Goal: Task Accomplishment & Management: Complete application form

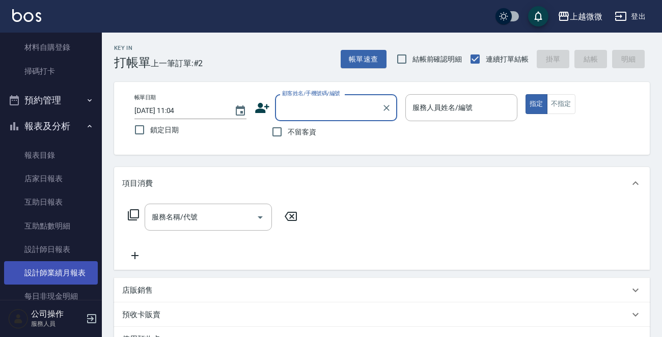
scroll to position [255, 0]
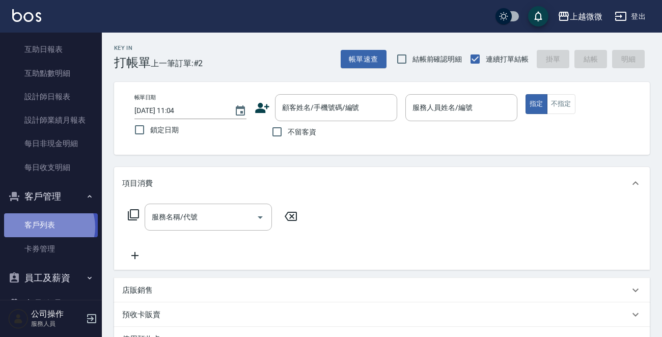
click at [45, 227] on link "客戶列表" at bounding box center [51, 225] width 94 height 23
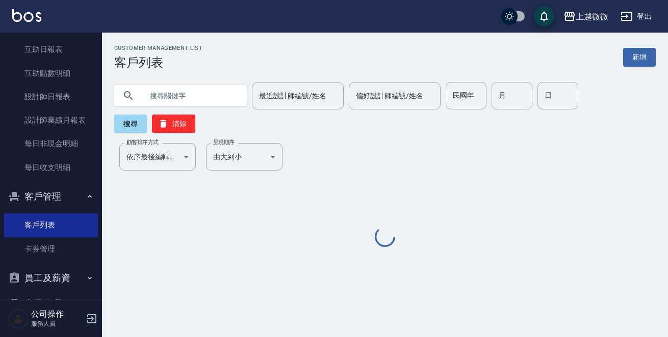
click at [173, 100] on input "text" at bounding box center [191, 96] width 96 height 28
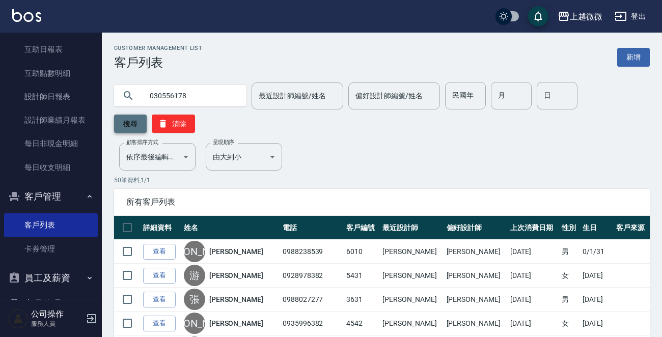
click at [138, 125] on button "搜尋" at bounding box center [130, 124] width 33 height 18
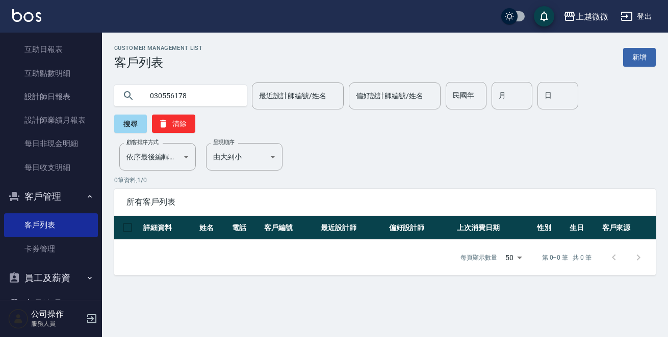
click at [188, 95] on input "030556178" at bounding box center [191, 96] width 96 height 28
type input "0"
type input "0930556178"
click at [147, 115] on button "搜尋" at bounding box center [130, 124] width 33 height 18
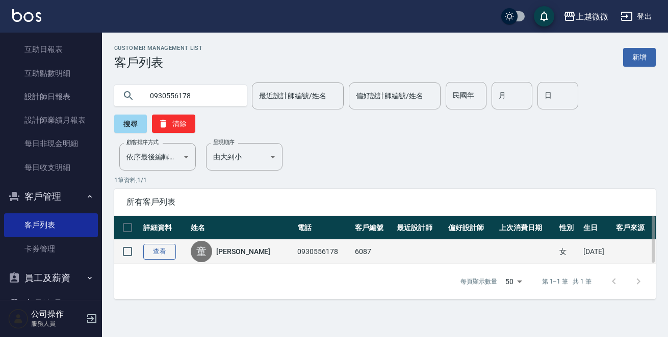
click at [165, 244] on link "查看" at bounding box center [159, 252] width 33 height 16
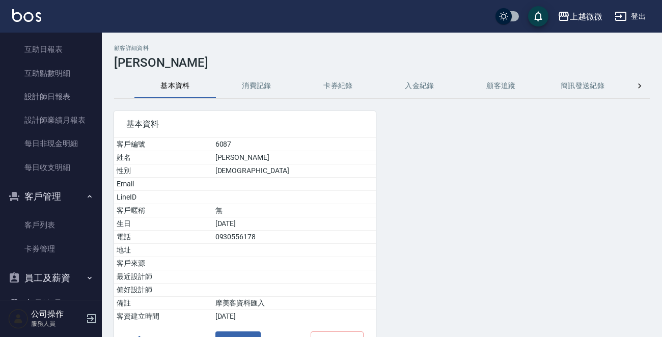
click at [249, 89] on button "消費記錄" at bounding box center [257, 86] width 82 height 24
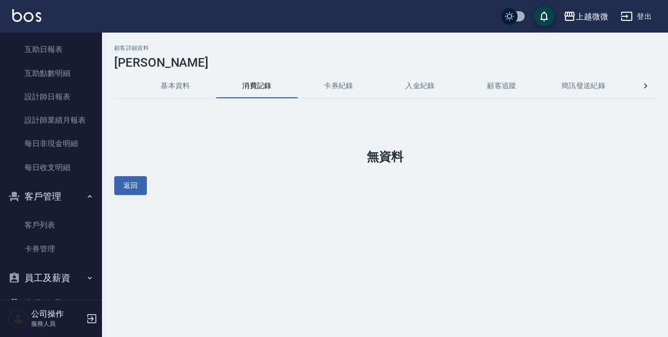
click at [177, 79] on button "基本資料" at bounding box center [176, 86] width 82 height 24
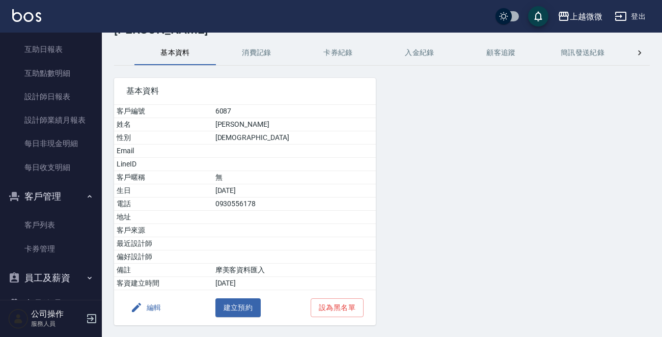
scroll to position [51, 0]
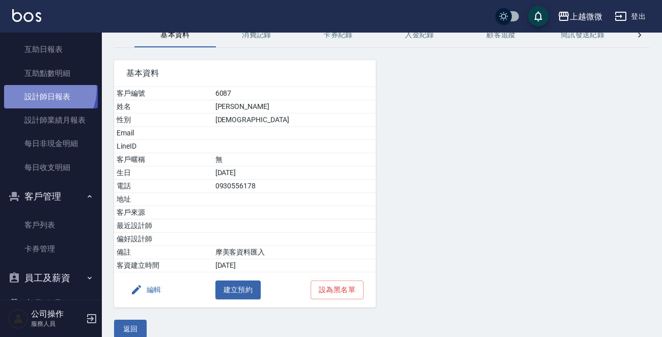
click at [45, 90] on link "設計師日報表" at bounding box center [51, 96] width 94 height 23
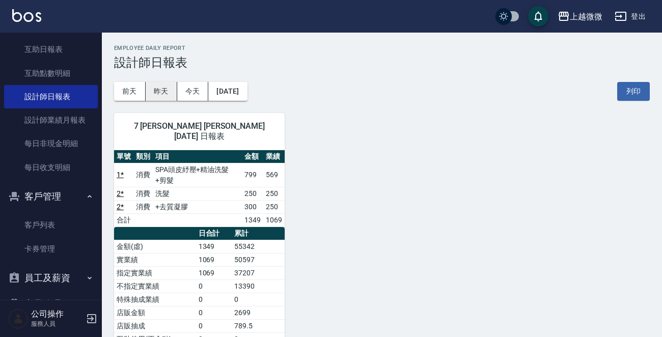
click at [162, 91] on button "昨天" at bounding box center [162, 91] width 32 height 19
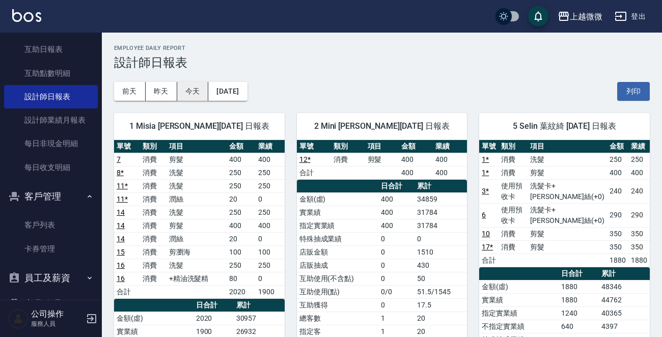
click at [186, 84] on button "今天" at bounding box center [193, 91] width 32 height 19
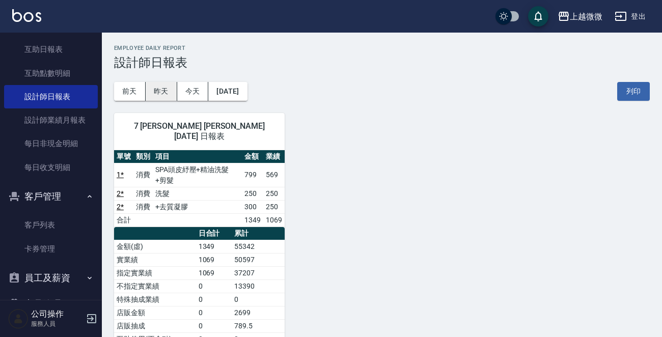
click at [166, 84] on button "昨天" at bounding box center [162, 91] width 32 height 19
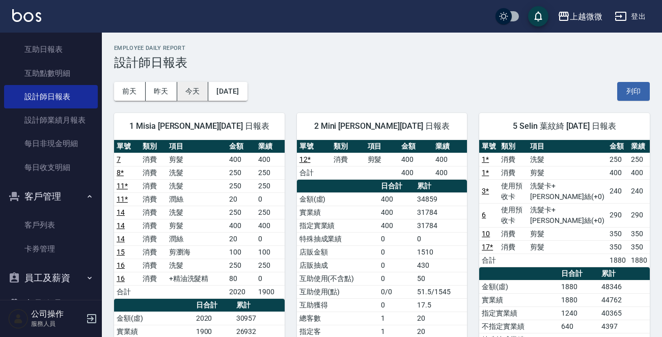
click at [194, 90] on button "今天" at bounding box center [193, 91] width 32 height 19
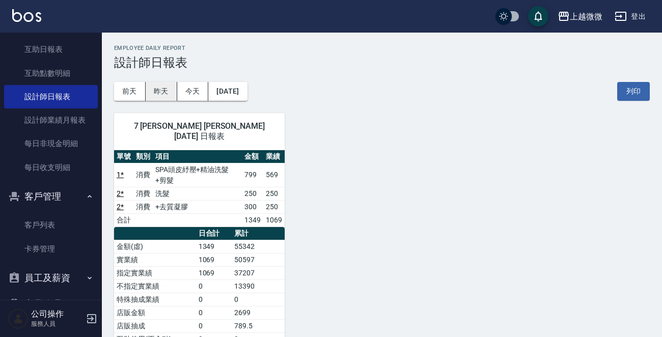
click at [166, 86] on button "昨天" at bounding box center [162, 91] width 32 height 19
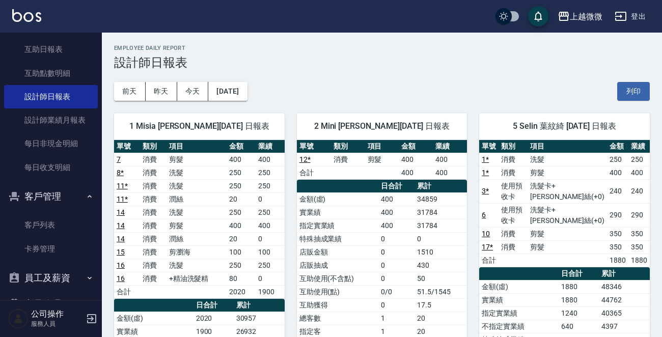
click at [43, 15] on div "上越微微 登出" at bounding box center [331, 16] width 662 height 33
click at [30, 14] on img at bounding box center [26, 15] width 29 height 13
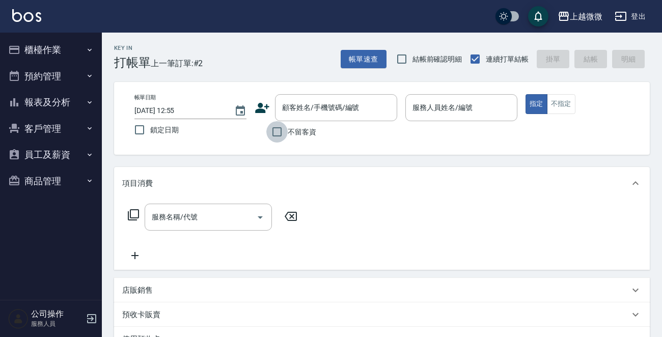
click at [271, 130] on input "不留客資" at bounding box center [276, 131] width 21 height 21
checkbox input "true"
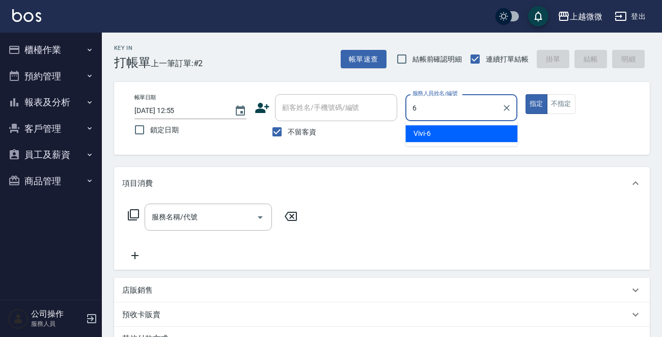
type input "Vivi-6"
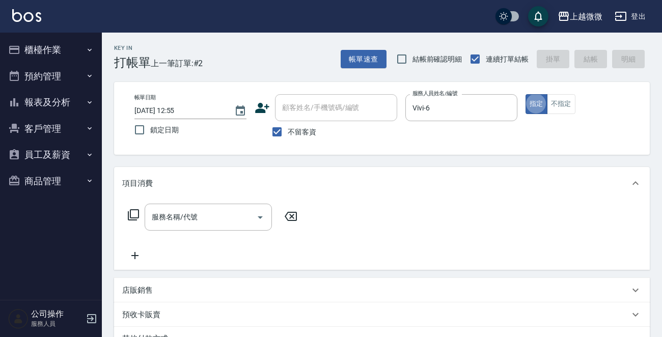
type button "true"
click at [553, 106] on button "不指定" at bounding box center [561, 104] width 29 height 20
click at [127, 214] on icon at bounding box center [133, 215] width 12 height 12
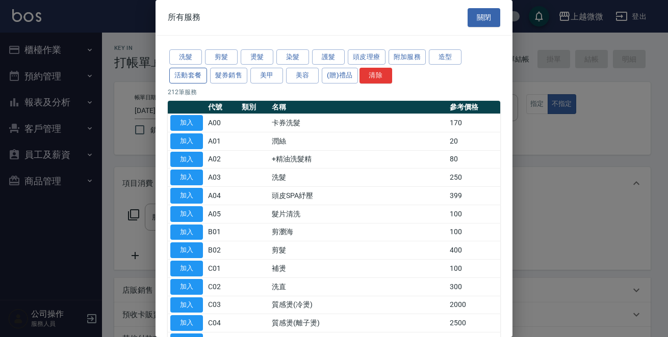
click at [184, 76] on button "活動套餐" at bounding box center [188, 76] width 38 height 16
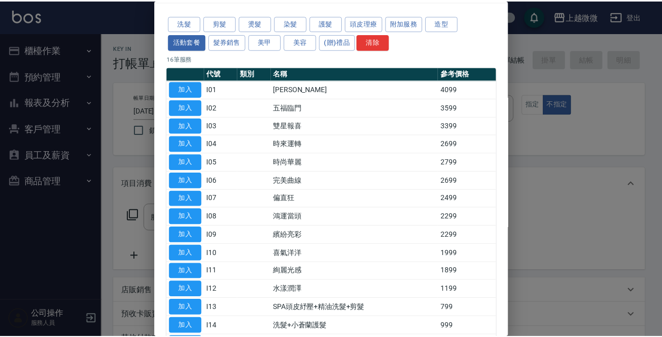
scroll to position [102, 0]
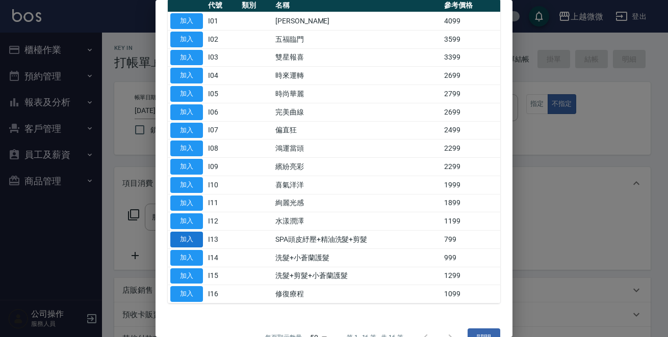
click at [192, 239] on button "加入" at bounding box center [186, 240] width 33 height 16
type input "SPA頭皮紓壓+精油洗髮+剪髮(I13)"
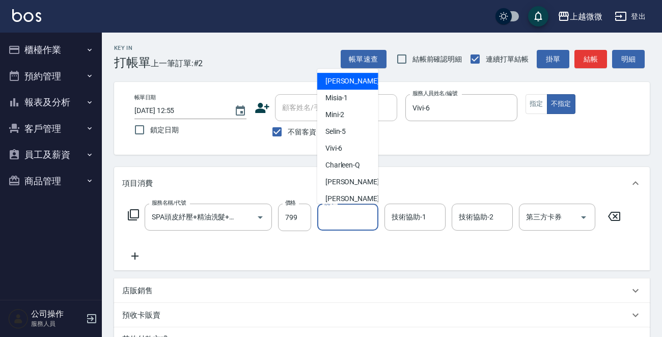
click at [349, 219] on input "洗-1" at bounding box center [348, 217] width 52 height 18
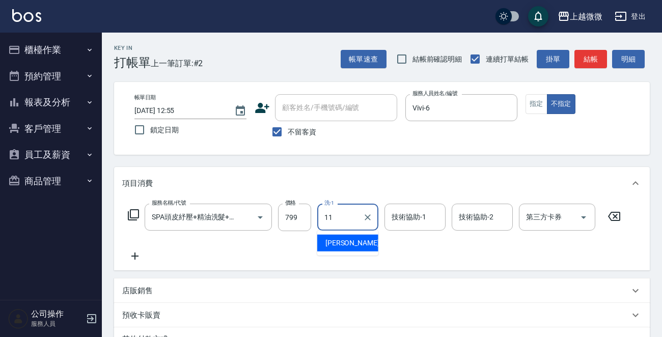
type input "[PERSON_NAME]-11"
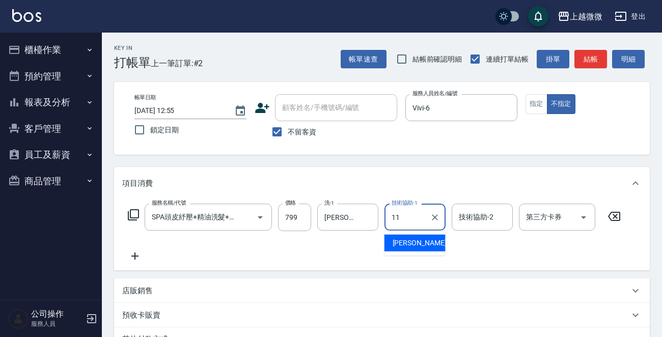
type input "[PERSON_NAME]-11"
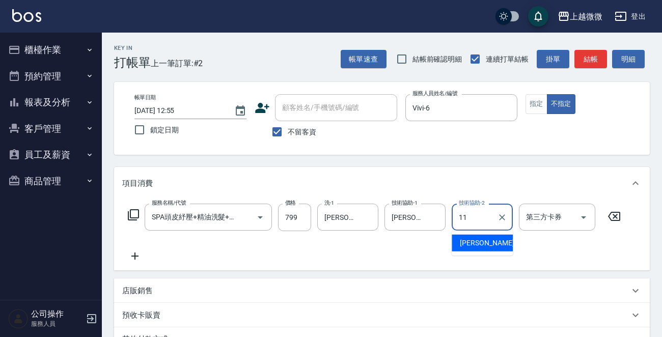
type input "[PERSON_NAME]-11"
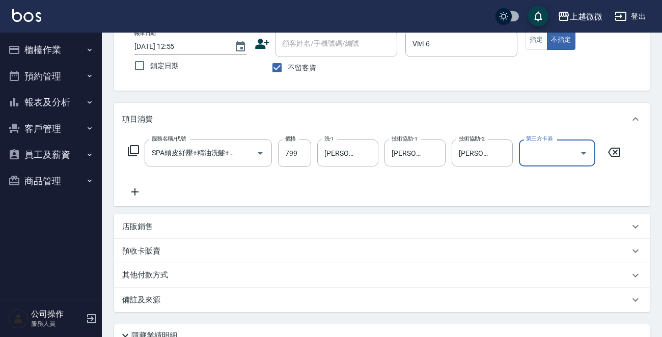
scroll to position [152, 0]
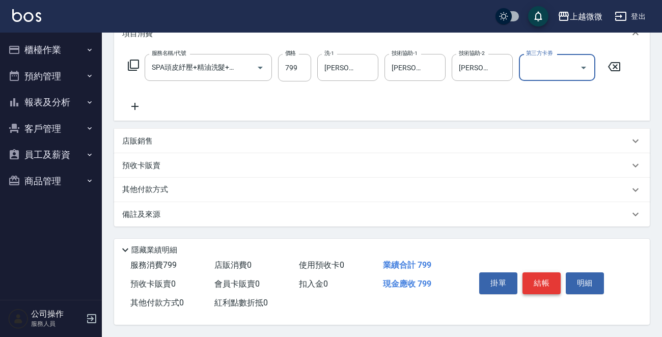
click at [550, 280] on button "結帳" at bounding box center [542, 283] width 38 height 21
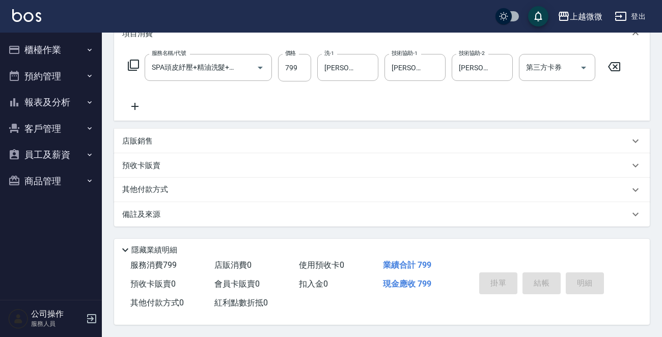
type input "[DATE] 13:20"
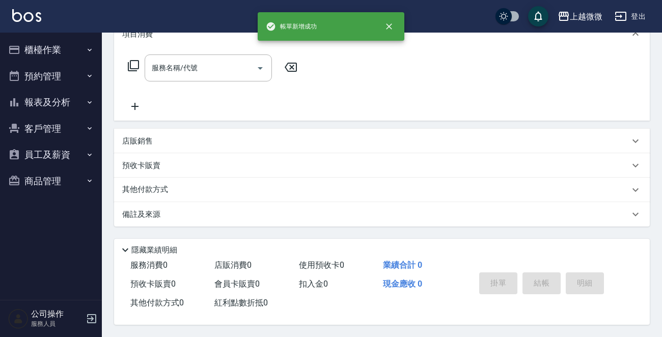
scroll to position [0, 0]
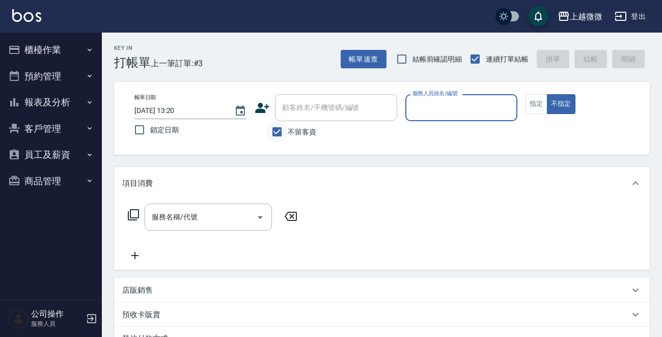
click at [275, 130] on input "不留客資" at bounding box center [276, 131] width 21 height 21
checkbox input "false"
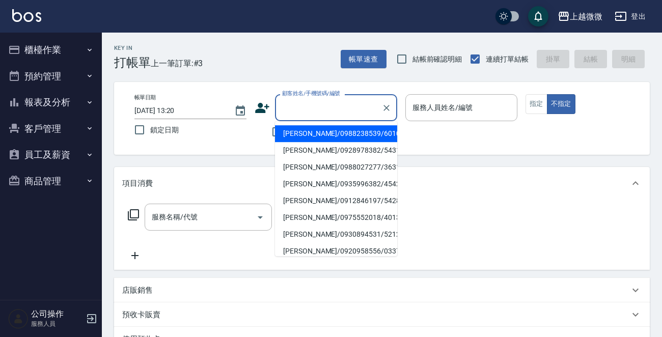
click at [295, 112] on input "顧客姓名/手機號碼/編號" at bounding box center [329, 108] width 98 height 18
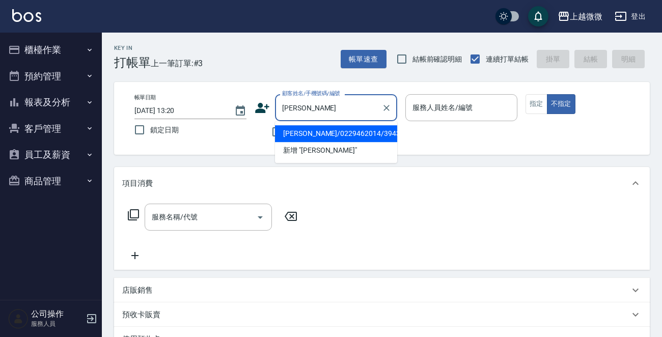
click at [324, 134] on li "[PERSON_NAME]/0229462014/3943" at bounding box center [336, 133] width 122 height 17
type input "[PERSON_NAME]/0229462014/3943"
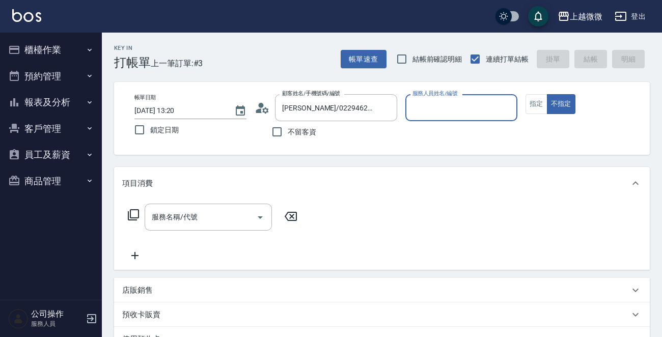
type input "Vivi-6"
click at [539, 105] on button "指定" at bounding box center [537, 104] width 22 height 20
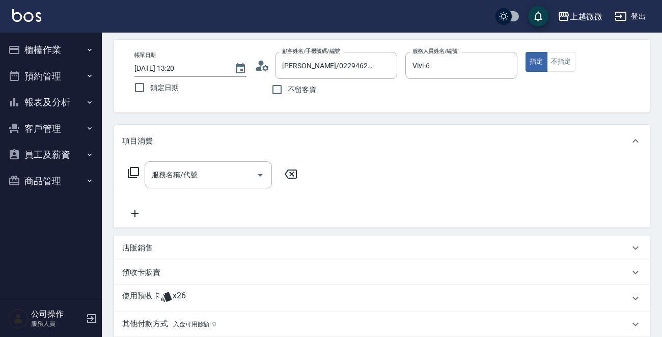
scroll to position [153, 0]
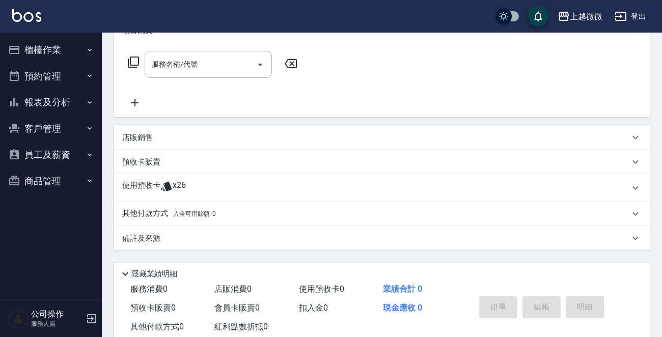
click at [160, 185] on p "使用預收卡" at bounding box center [141, 187] width 38 height 15
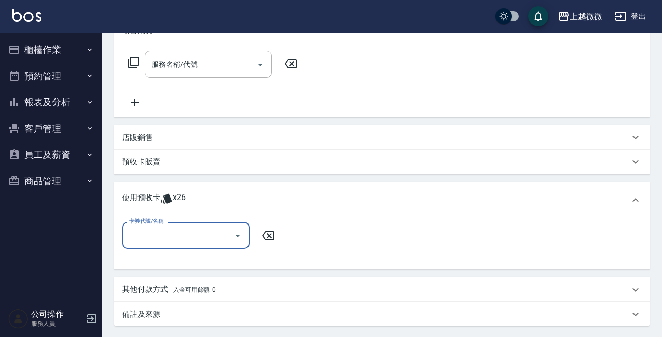
scroll to position [0, 0]
click at [237, 236] on icon "Open" at bounding box center [237, 236] width 5 height 3
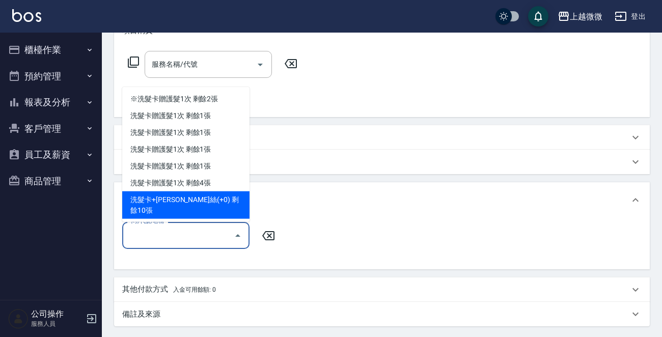
scroll to position [58, 0]
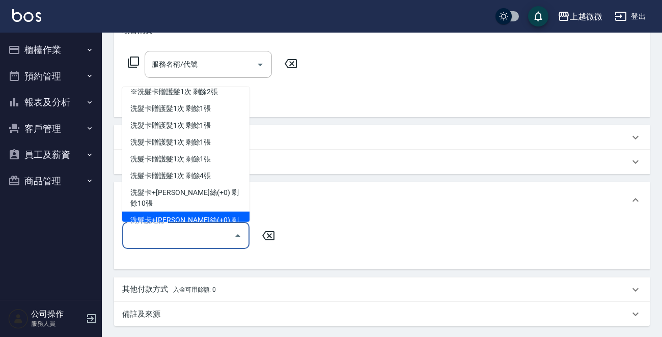
click at [226, 212] on div "洗髮卡+[PERSON_NAME]絲(+0) 剩餘3張" at bounding box center [185, 226] width 127 height 28
type input "洗髮卡+[PERSON_NAME]絲(+0)"
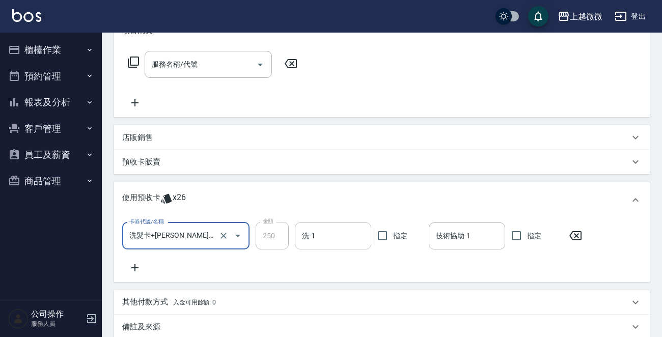
click at [324, 236] on input "洗-1" at bounding box center [333, 236] width 67 height 18
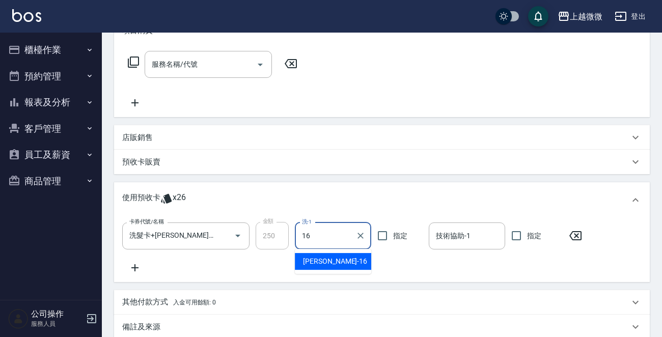
type input "[PERSON_NAME]-16"
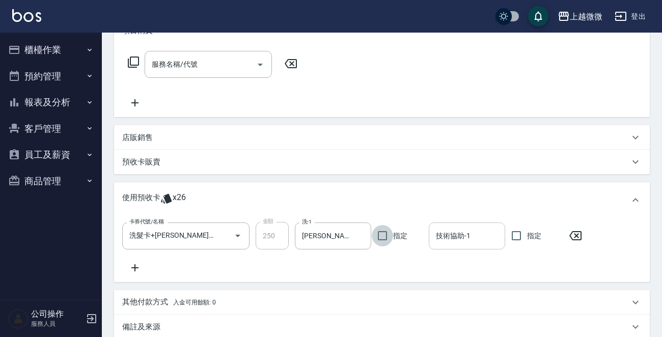
click at [471, 237] on input "技術協助-1" at bounding box center [467, 236] width 67 height 18
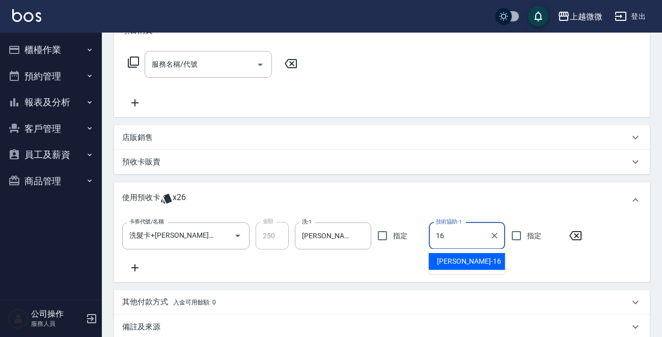
type input "[PERSON_NAME]-16"
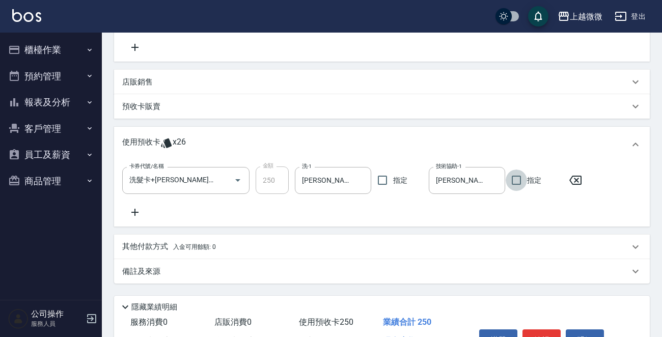
scroll to position [268, 0]
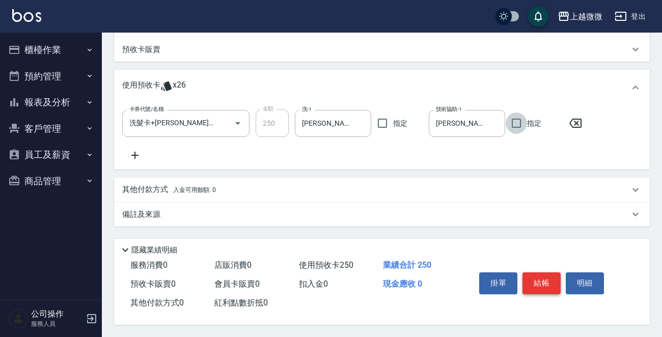
click at [537, 274] on button "結帳" at bounding box center [542, 283] width 38 height 21
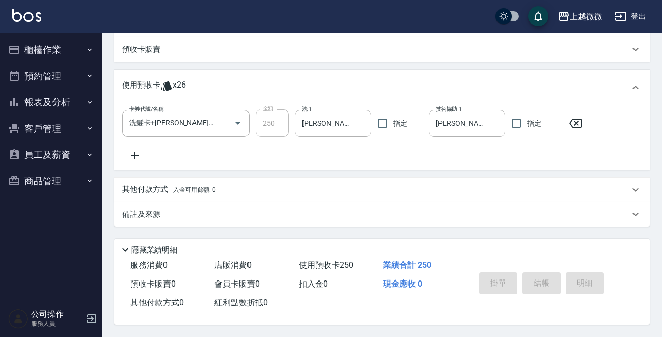
type input "[DATE] 13:47"
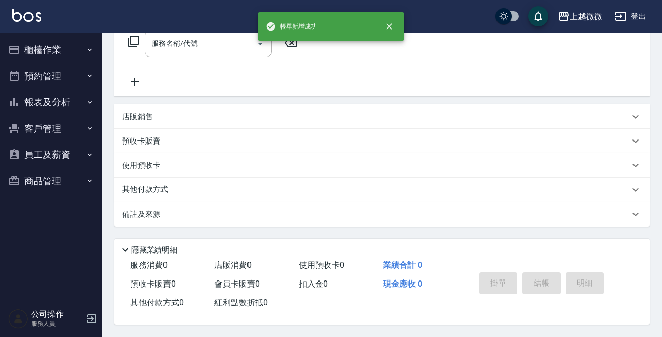
scroll to position [0, 0]
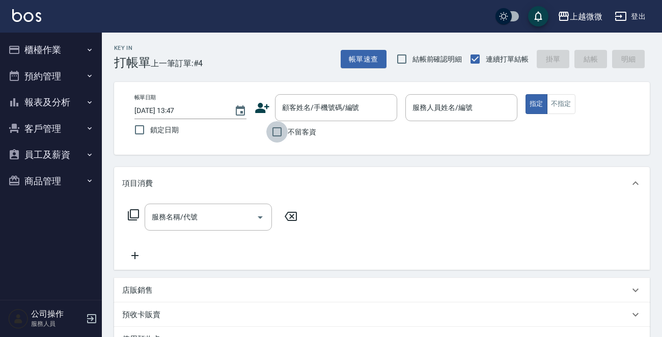
click at [274, 135] on input "不留客資" at bounding box center [276, 131] width 21 height 21
checkbox input "true"
type input "[PERSON_NAME]-7"
click at [561, 105] on button "不指定" at bounding box center [561, 104] width 29 height 20
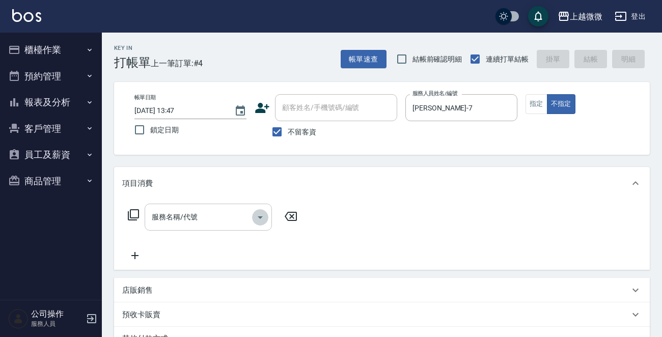
click at [263, 215] on icon "Open" at bounding box center [260, 217] width 12 height 12
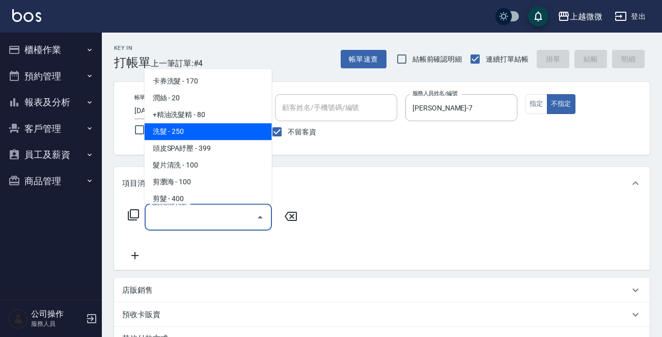
click at [204, 127] on span "洗髮 - 250" at bounding box center [208, 131] width 127 height 17
type input "洗髮(A03)"
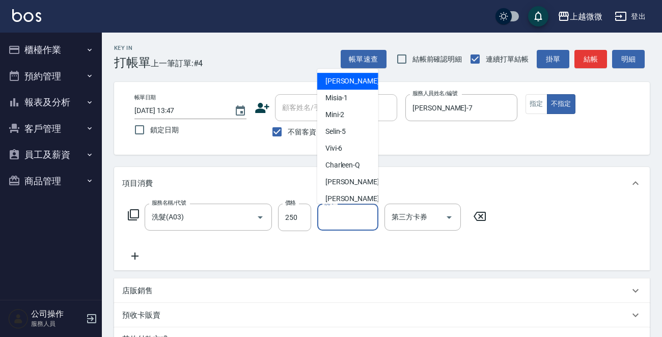
click at [351, 213] on input "洗-1" at bounding box center [348, 217] width 52 height 18
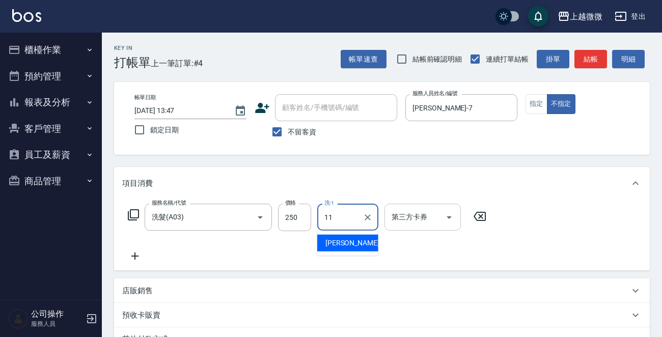
type input "[PERSON_NAME]-11"
click at [131, 251] on icon at bounding box center [134, 256] width 25 height 12
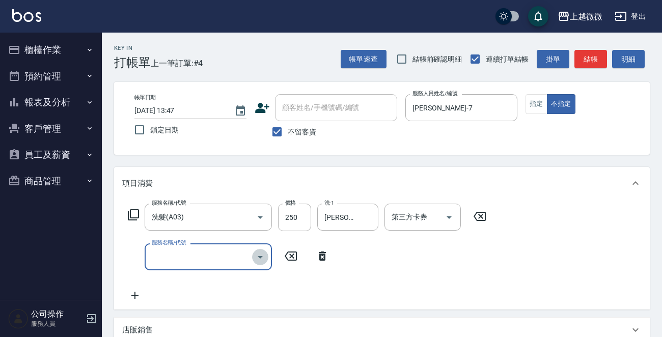
click at [259, 252] on icon "Open" at bounding box center [260, 257] width 12 height 12
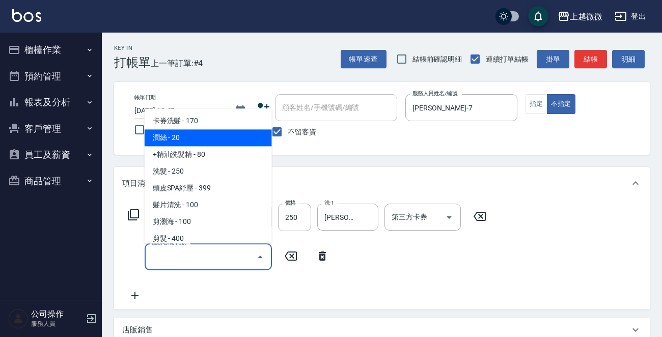
click at [244, 140] on span "潤絲 - 20" at bounding box center [208, 138] width 127 height 17
type input "潤絲(A01)"
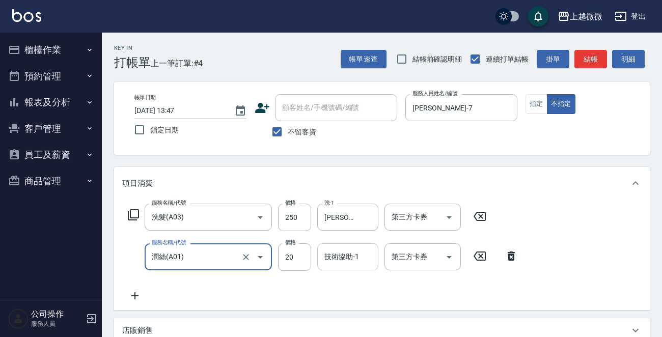
click at [359, 257] on input "技術協助-1" at bounding box center [348, 257] width 52 height 18
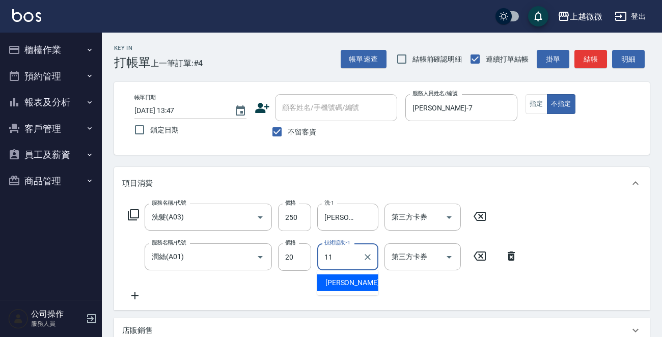
type input "[PERSON_NAME]-11"
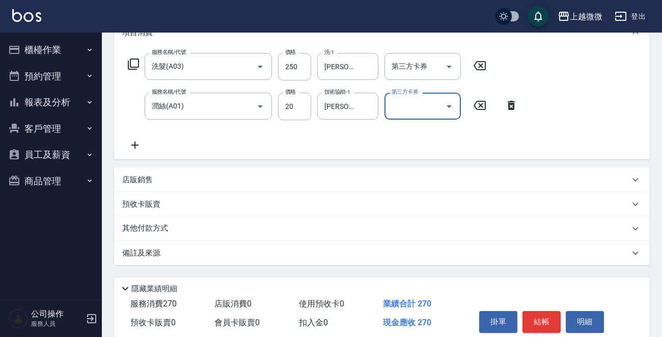
scroll to position [192, 0]
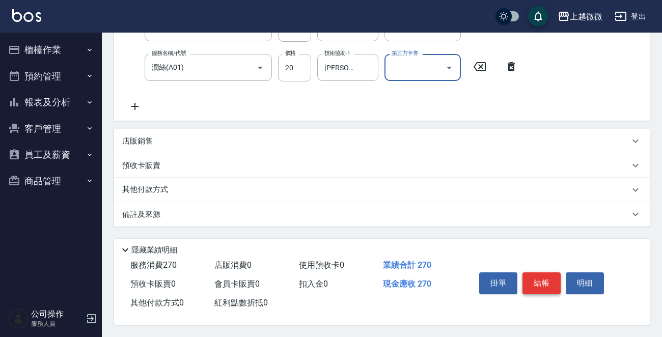
click at [551, 282] on button "結帳" at bounding box center [542, 283] width 38 height 21
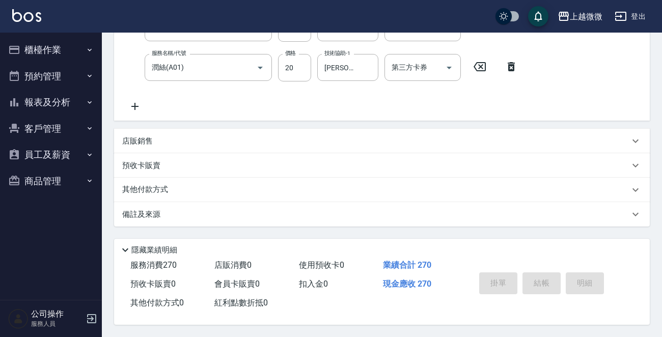
type input "[DATE] 13:57"
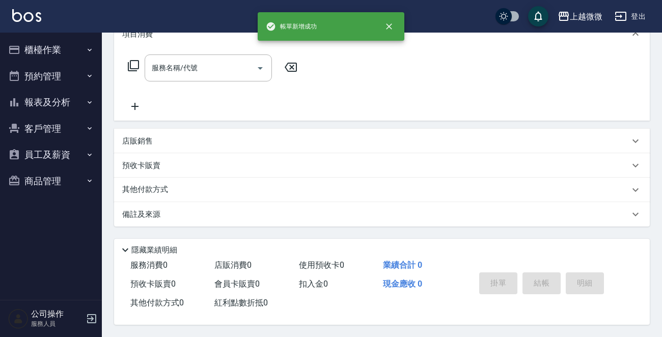
scroll to position [0, 0]
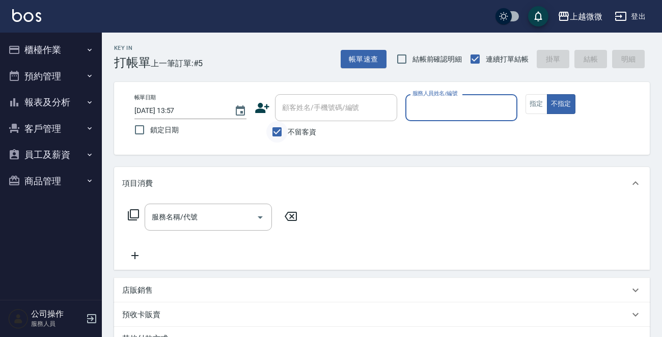
click at [273, 129] on input "不留客資" at bounding box center [276, 131] width 21 height 21
checkbox input "false"
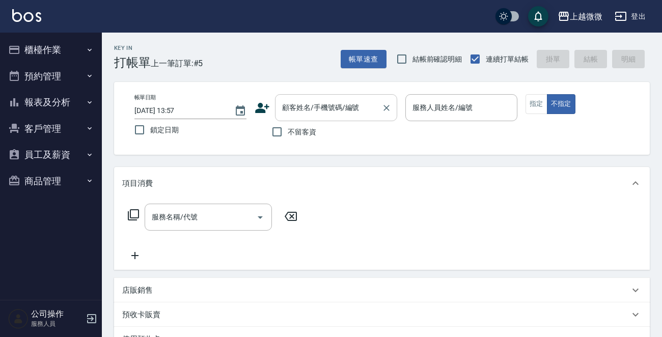
click at [305, 110] on input "顧客姓名/手機號碼/編號" at bounding box center [329, 108] width 98 height 18
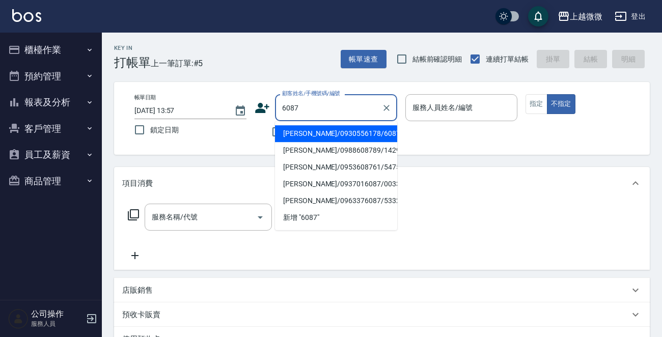
click at [347, 137] on li "[PERSON_NAME]/0930556178/6087" at bounding box center [336, 133] width 122 height 17
type input "[PERSON_NAME]/0930556178/6087"
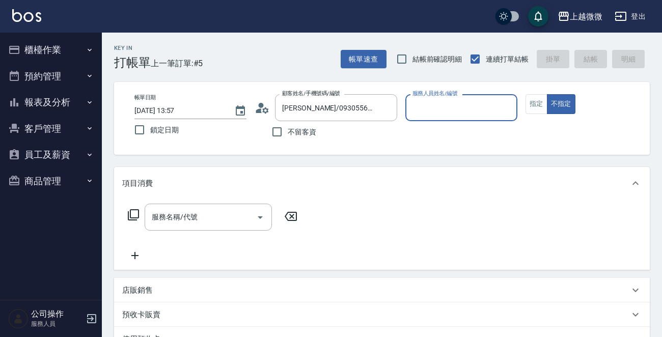
click at [446, 109] on input "服務人員姓名/編號" at bounding box center [461, 108] width 103 height 18
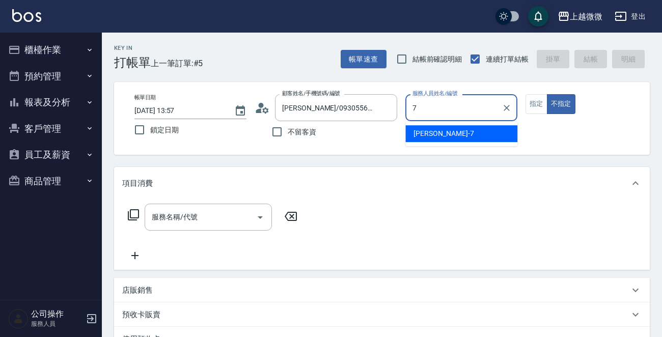
type input "[PERSON_NAME]-7"
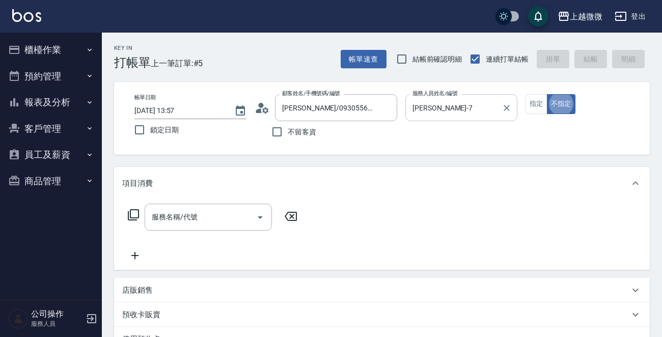
type button "false"
click at [258, 219] on icon "Open" at bounding box center [260, 217] width 12 height 12
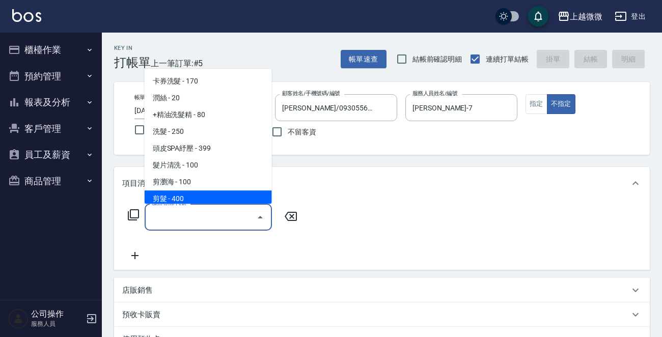
click at [205, 198] on span "剪髮 - 400" at bounding box center [208, 199] width 127 height 17
type input "剪髮(B02)"
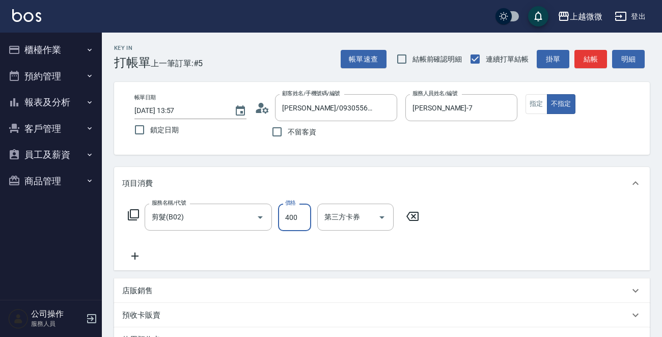
drag, startPoint x: 286, startPoint y: 219, endPoint x: 315, endPoint y: 229, distance: 30.8
click at [286, 219] on input "400" at bounding box center [294, 218] width 33 height 28
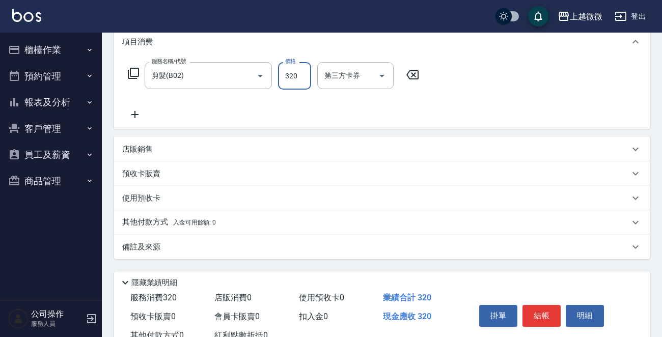
scroll to position [177, 0]
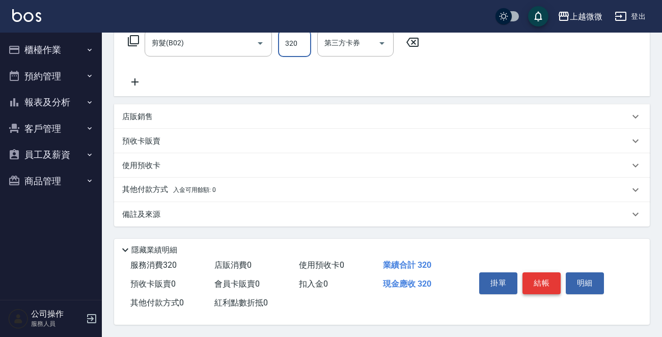
type input "320"
click at [541, 275] on button "結帳" at bounding box center [542, 283] width 38 height 21
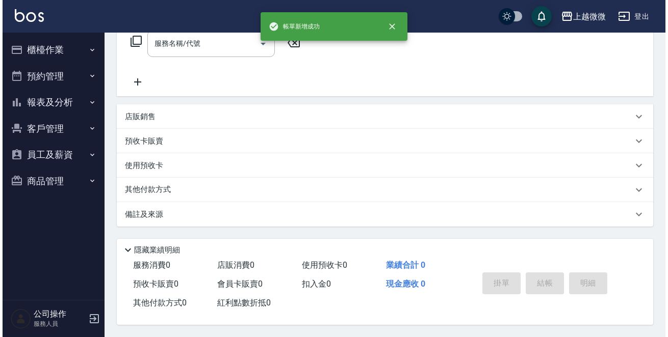
scroll to position [0, 0]
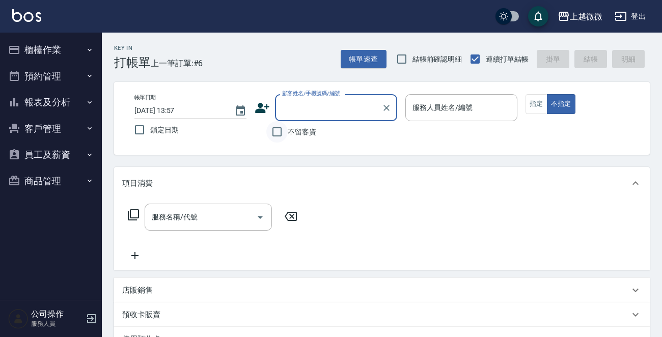
click at [280, 134] on input "不留客資" at bounding box center [276, 131] width 21 height 21
checkbox input "true"
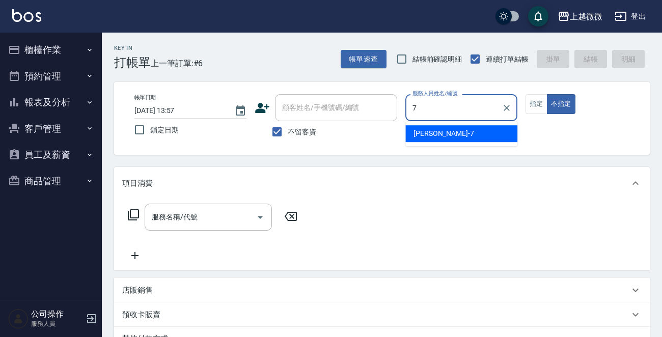
type input "[PERSON_NAME]-7"
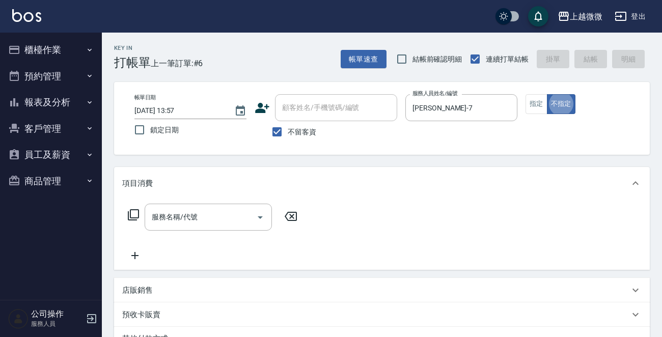
click at [131, 216] on icon at bounding box center [133, 215] width 12 height 12
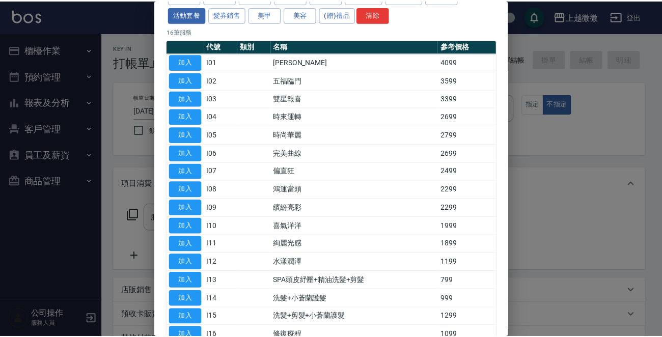
scroll to position [123, 0]
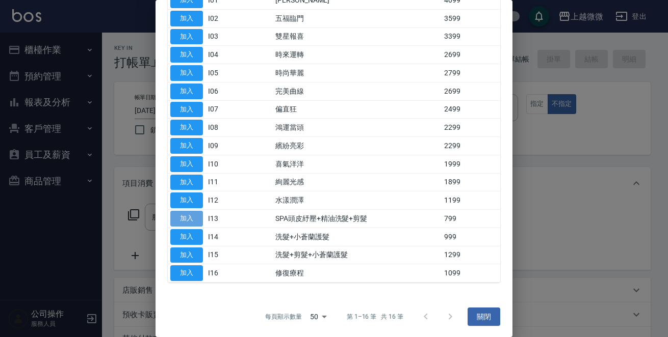
click at [178, 218] on button "加入" at bounding box center [186, 219] width 33 height 16
type input "SPA頭皮紓壓+精油洗髮+剪髮(I13)"
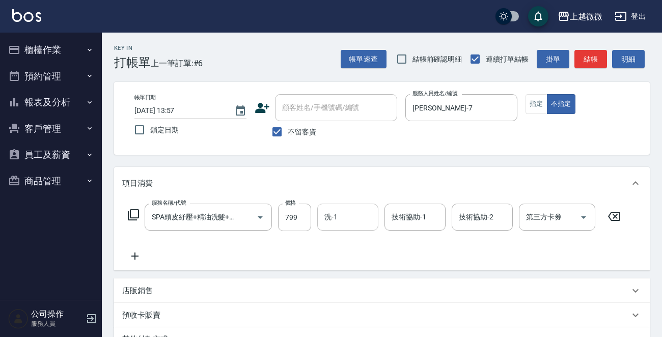
click at [357, 223] on input "洗-1" at bounding box center [348, 217] width 52 height 18
type input "[PERSON_NAME]-7"
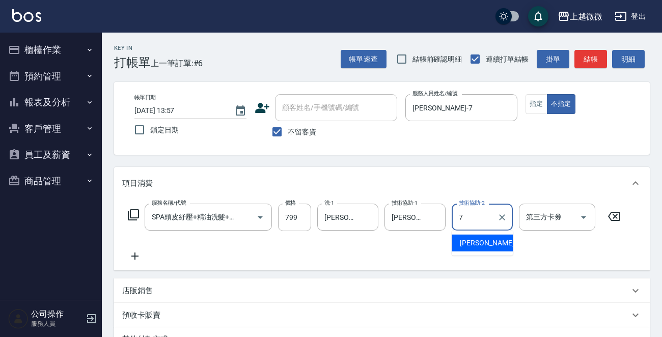
type input "[PERSON_NAME]-7"
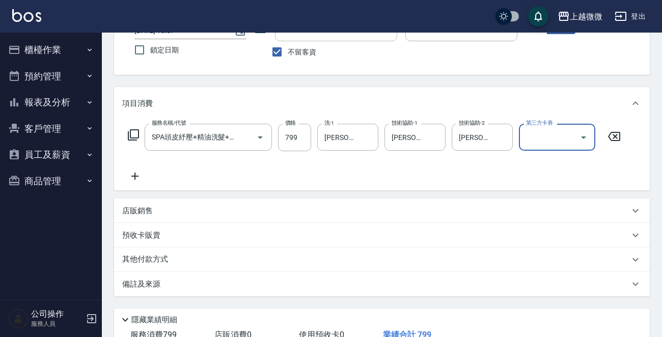
scroll to position [152, 0]
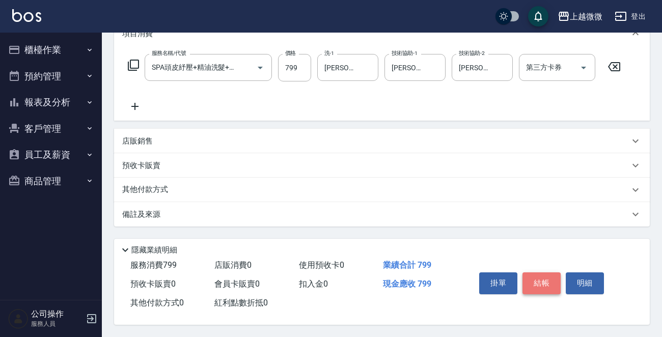
click at [543, 275] on button "結帳" at bounding box center [542, 283] width 38 height 21
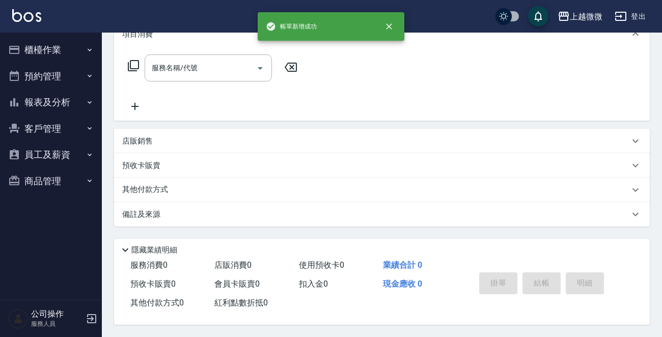
scroll to position [0, 0]
